Goal: Use online tool/utility: Utilize a website feature to perform a specific function

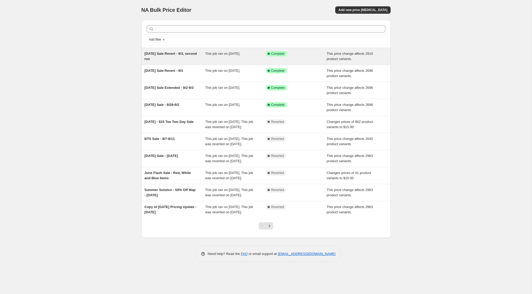
click at [185, 57] on div "Labor Day Sale Revert - 9/3, second run" at bounding box center [174, 56] width 61 height 10
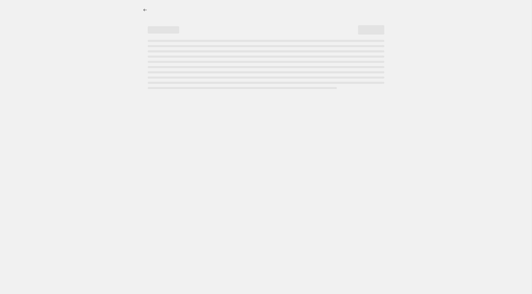
select select "pcap"
select select "no_change"
select select "not_equal"
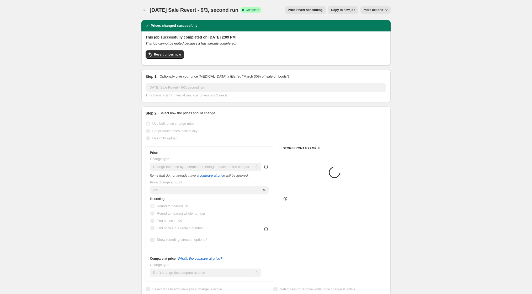
select select "tag"
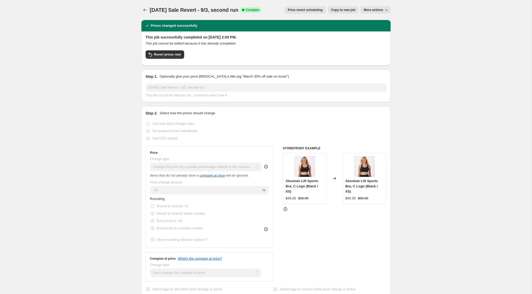
click at [349, 12] on span "Copy to new job" at bounding box center [343, 10] width 24 height 4
select select "pcap"
select select "no_change"
select select "tag"
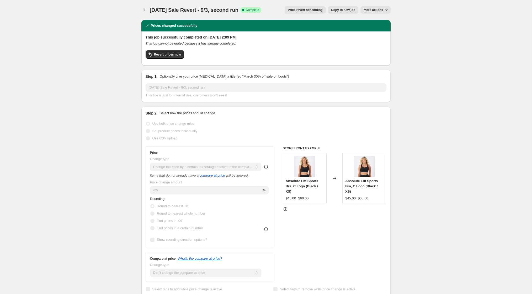
select select "not_equal"
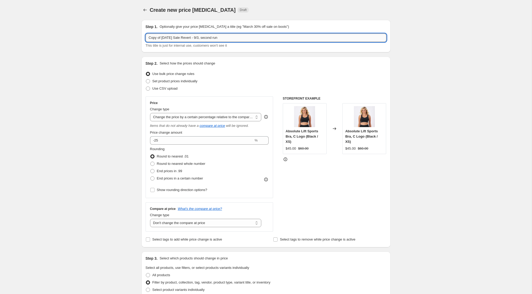
click at [205, 36] on input "Copy of Labor Day Sale Revert - 9/3, second run" at bounding box center [265, 38] width 241 height 8
drag, startPoint x: 162, startPoint y: 37, endPoint x: 107, endPoint y: 35, distance: 54.5
click at [162, 37] on input "Labor Day Sale Revert - 9/3, second run" at bounding box center [265, 38] width 241 height 8
drag, startPoint x: 162, startPoint y: 37, endPoint x: 106, endPoint y: 32, distance: 55.7
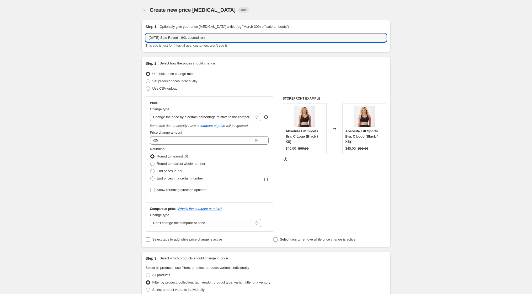
click at [174, 37] on input "Sale Revert - 9/3, second run" at bounding box center [265, 38] width 241 height 8
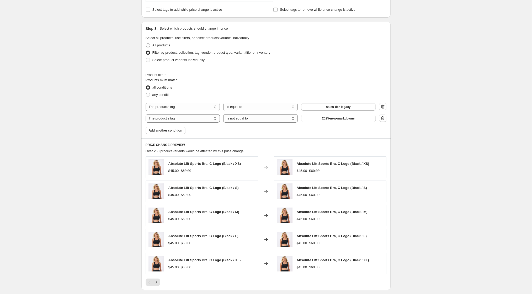
scroll to position [306, 0]
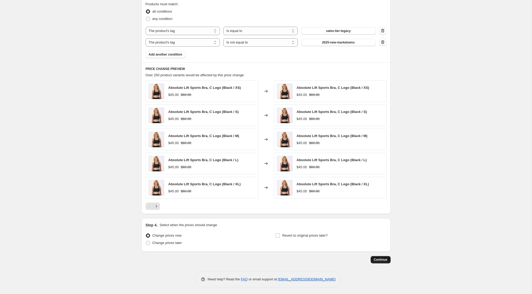
type input "Sale Revert - 9/17, second run"
click at [381, 258] on span "Continue" at bounding box center [381, 260] width 14 height 4
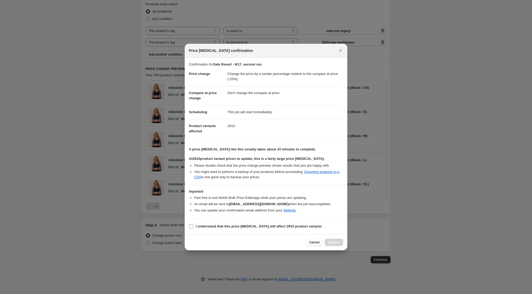
click at [257, 226] on b "I understand that this price change job will affect 2910 product variants" at bounding box center [259, 226] width 126 height 4
click at [193, 226] on input "I understand that this price change job will affect 2910 product variants" at bounding box center [191, 226] width 4 height 4
checkbox input "true"
click at [340, 241] on button "Confirm" at bounding box center [334, 242] width 18 height 7
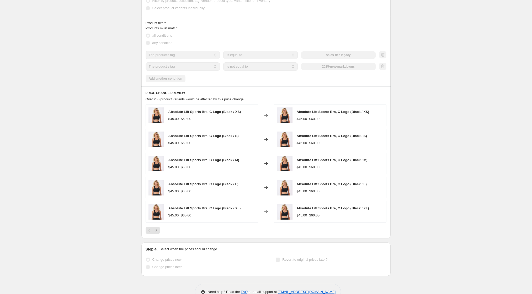
scroll to position [320, 0]
